Goal: Information Seeking & Learning: Learn about a topic

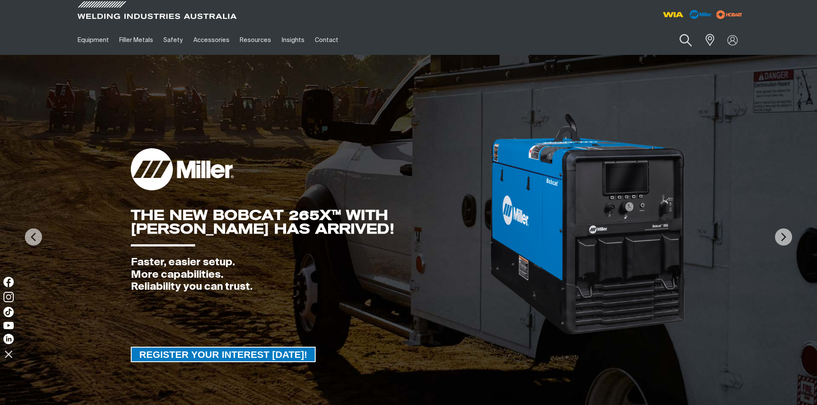
click at [681, 42] on button "Search products" at bounding box center [685, 40] width 35 height 24
click at [591, 45] on input "Search" at bounding box center [633, 39] width 132 height 19
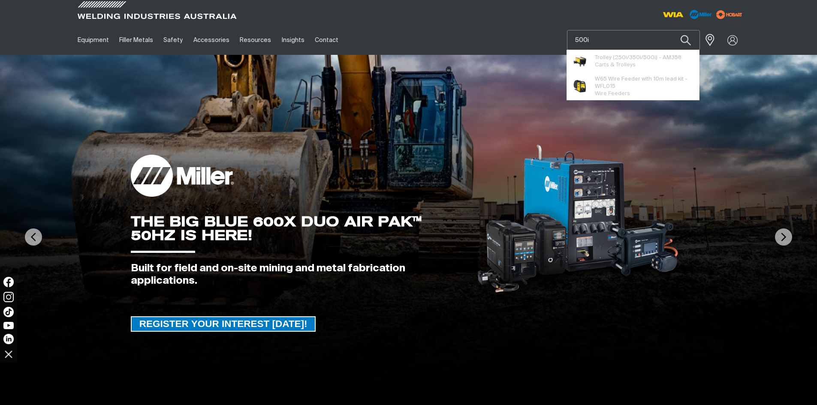
type input "500i"
click at [323, 129] on div "GET A FREE 16TC & 12P SAMPLE PACK!" at bounding box center [408, 138] width 555 height 51
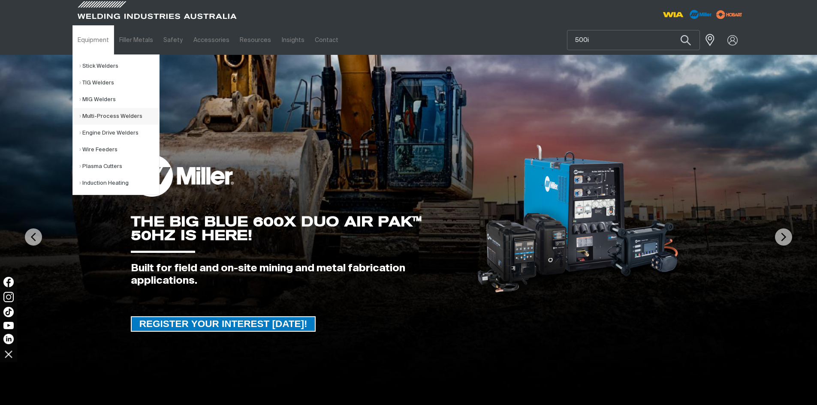
click at [102, 112] on link "Multi-Process Welders" at bounding box center [119, 116] width 80 height 17
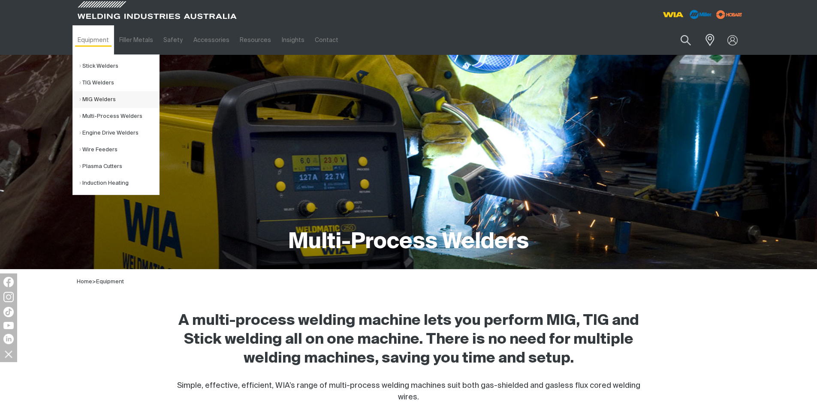
click at [99, 101] on link "MIG Welders" at bounding box center [119, 99] width 80 height 17
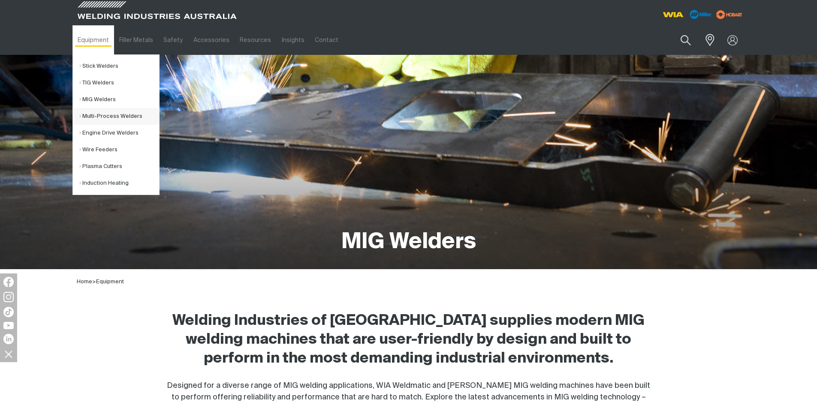
click at [107, 116] on link "Multi-Process Welders" at bounding box center [119, 116] width 80 height 17
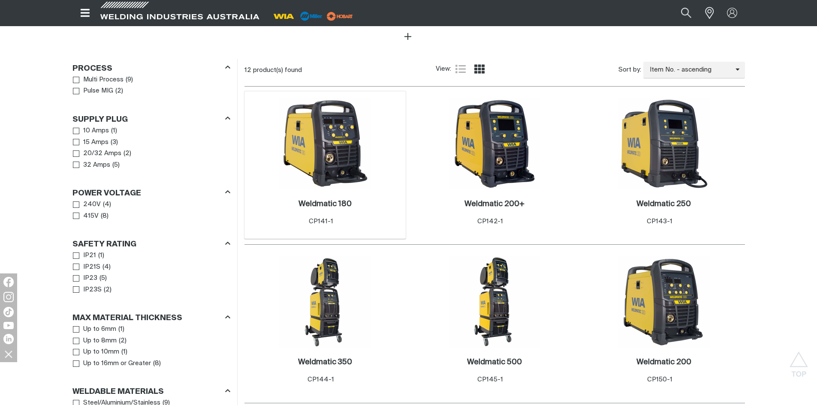
scroll to position [429, 0]
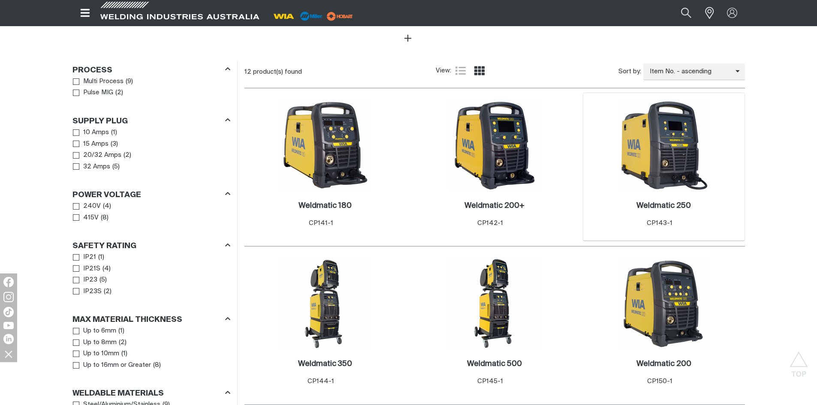
scroll to position [257, 0]
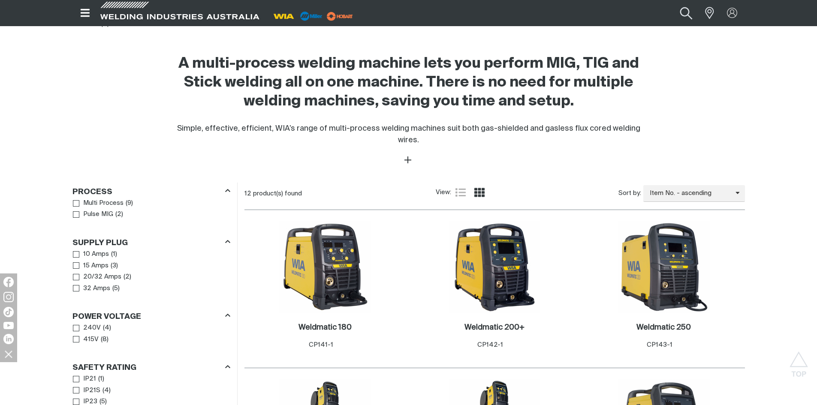
click at [686, 16] on button "Search products" at bounding box center [685, 12] width 35 height 23
click at [612, 13] on input "Search" at bounding box center [634, 13] width 132 height 18
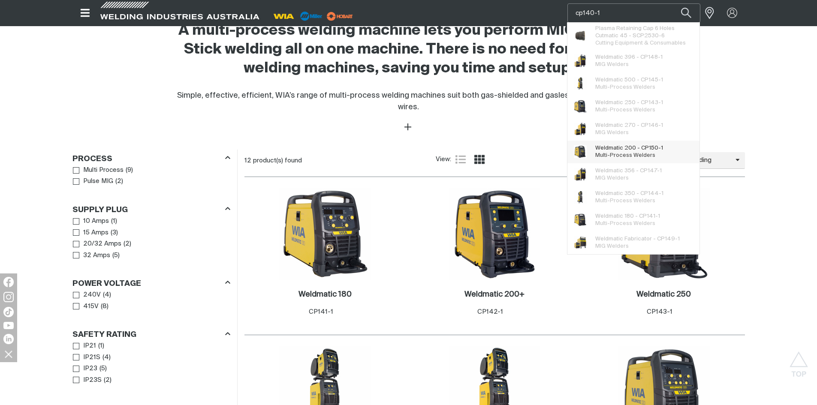
scroll to position [300, 0]
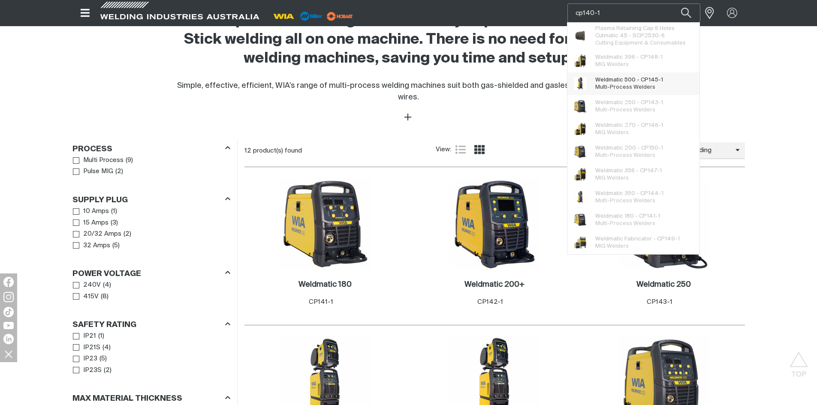
type input "cp140-1"
click at [619, 84] on span "Weldmatic 500 - CP145-1 Multi-Process Welders" at bounding box center [629, 83] width 68 height 17
